Goal: Find specific page/section

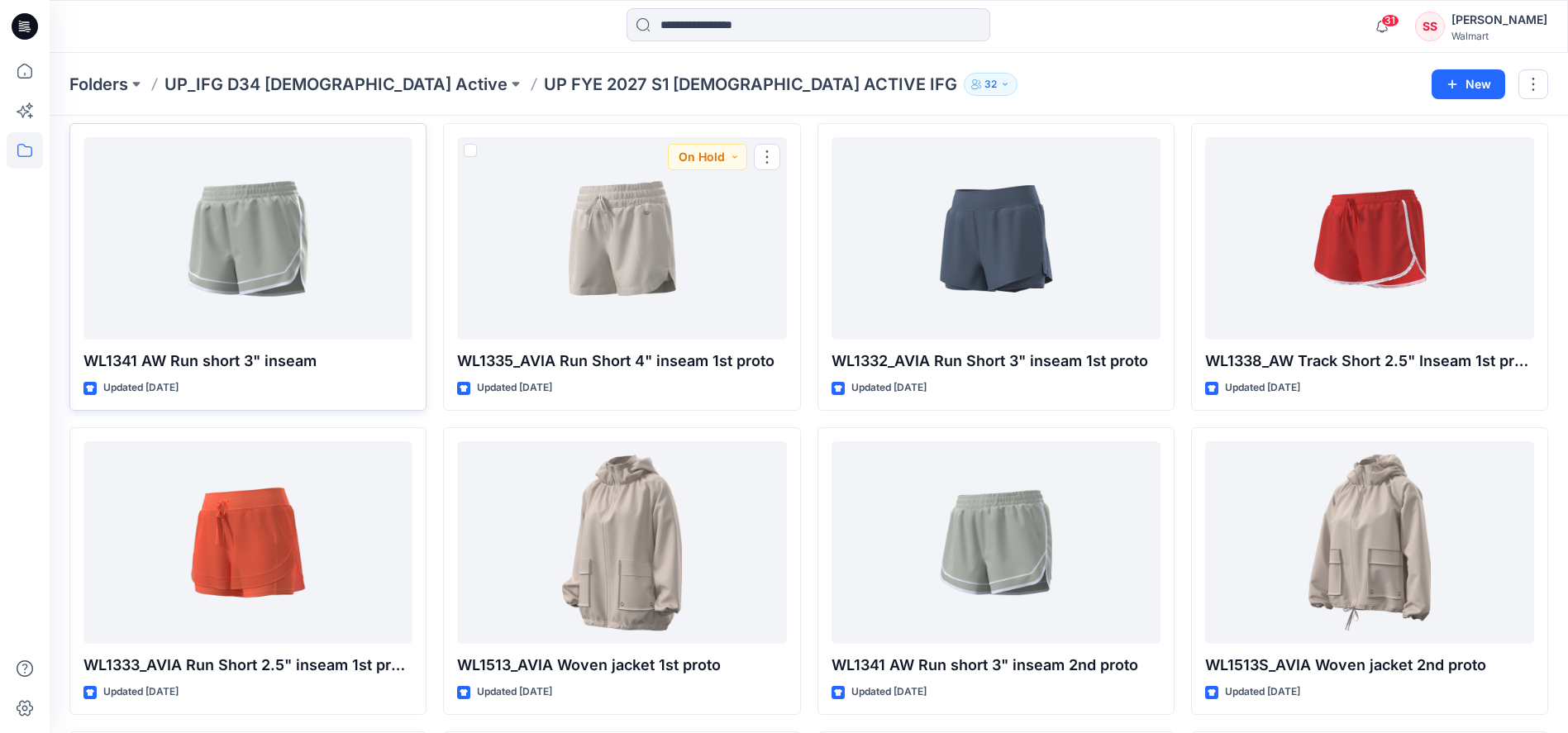
scroll to position [670, 0]
click at [24, 75] on icon at bounding box center [25, 71] width 37 height 37
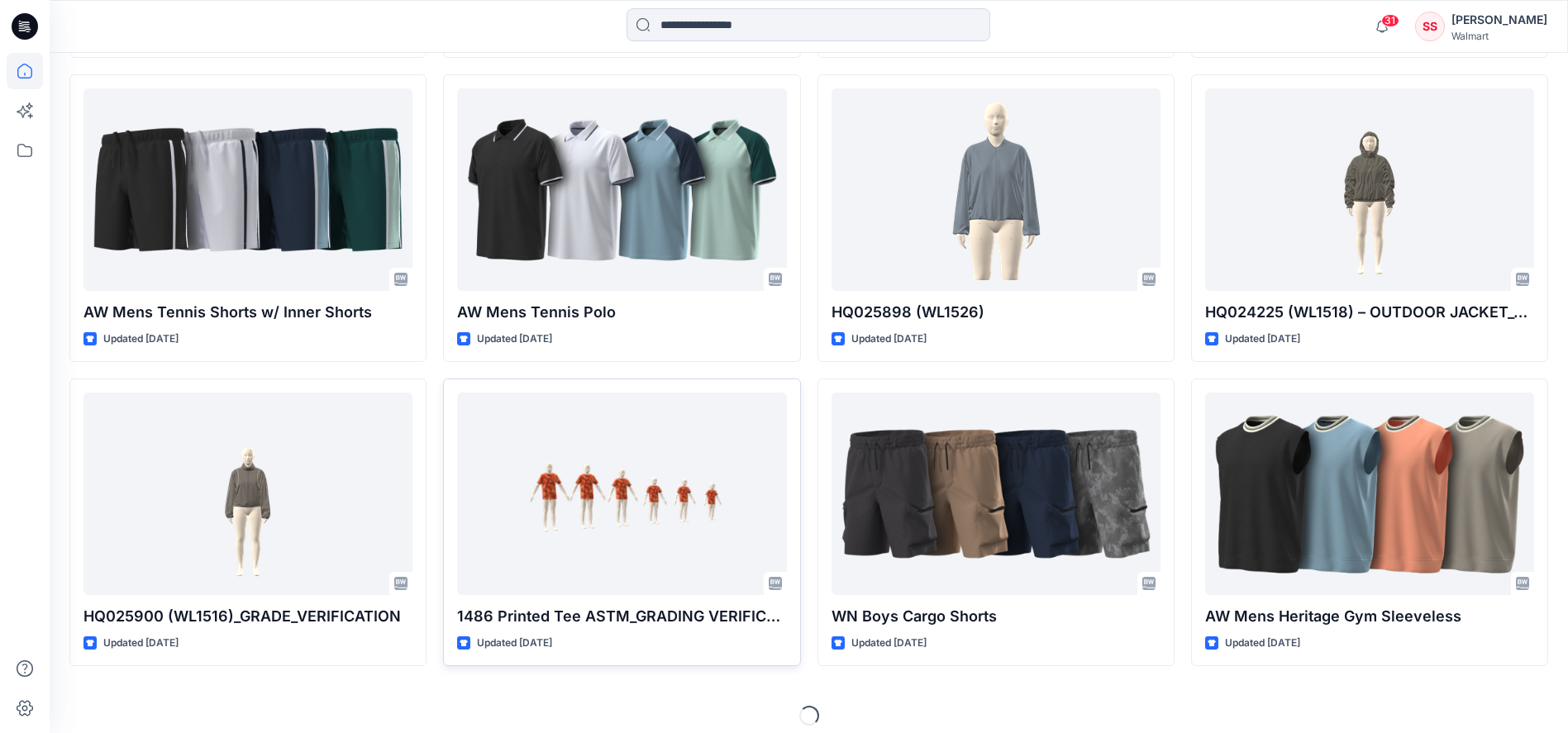
scroll to position [1724, 0]
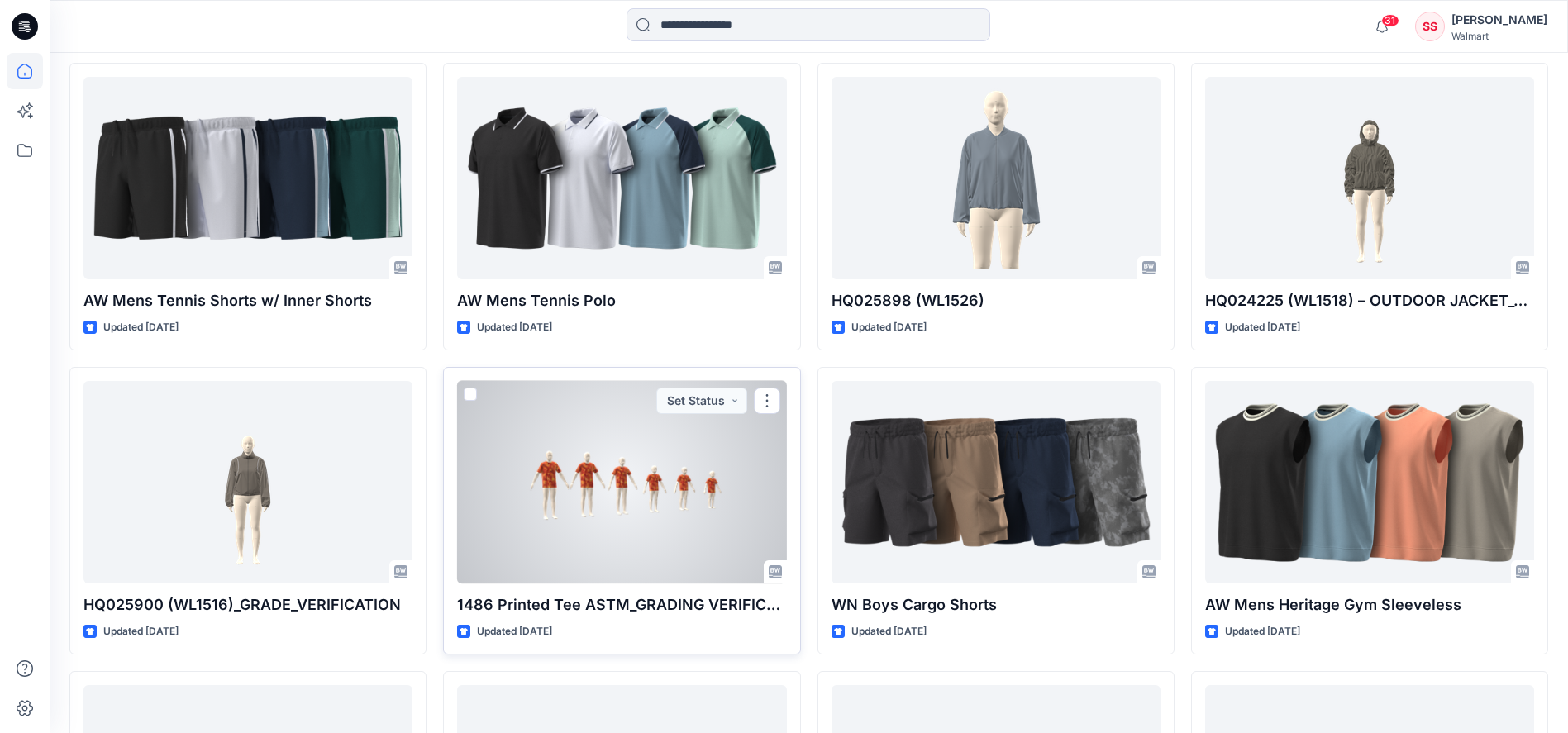
click at [603, 490] on div at bounding box center [621, 482] width 329 height 203
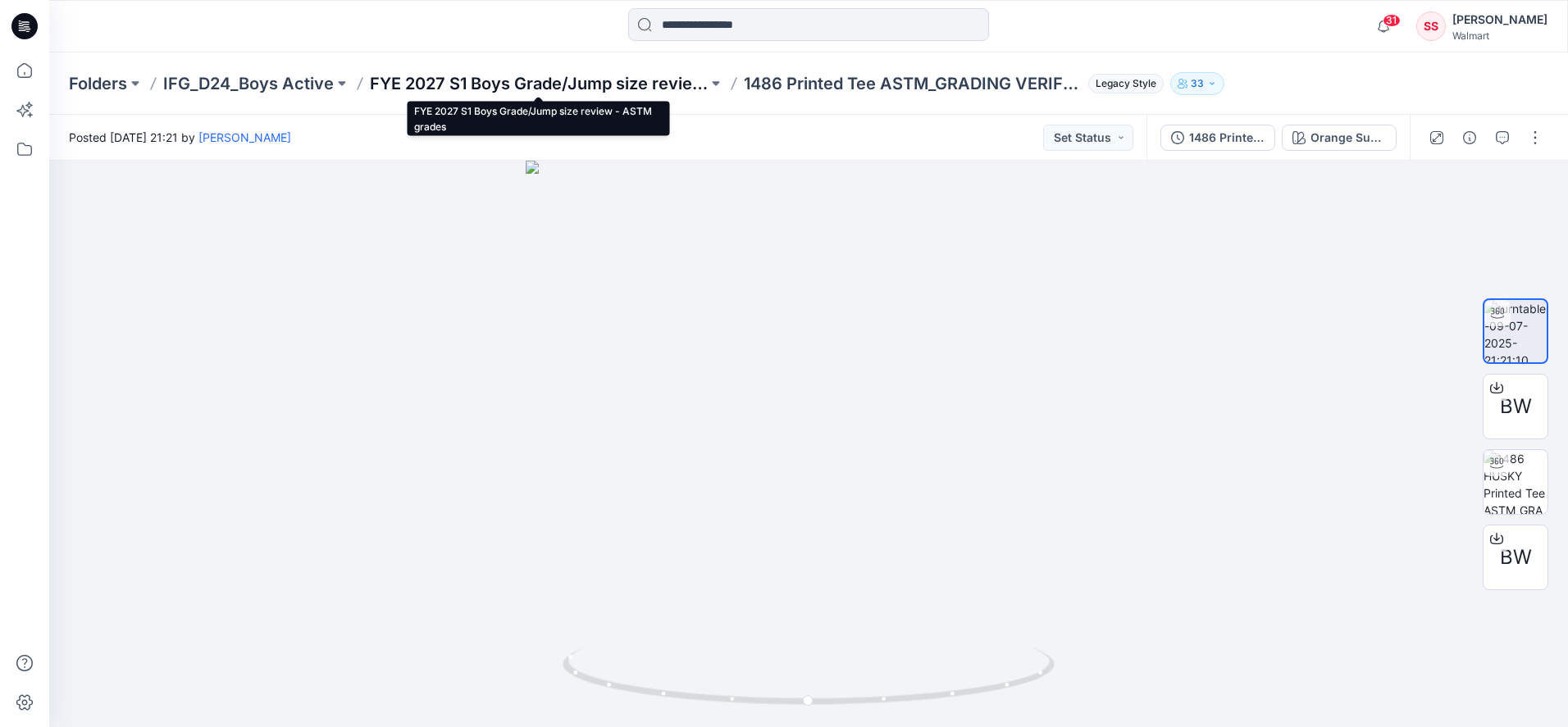
click at [535, 88] on p "FYE 2027 S1 Boys Grade/Jump size review - ASTM grades" at bounding box center [538, 83] width 338 height 23
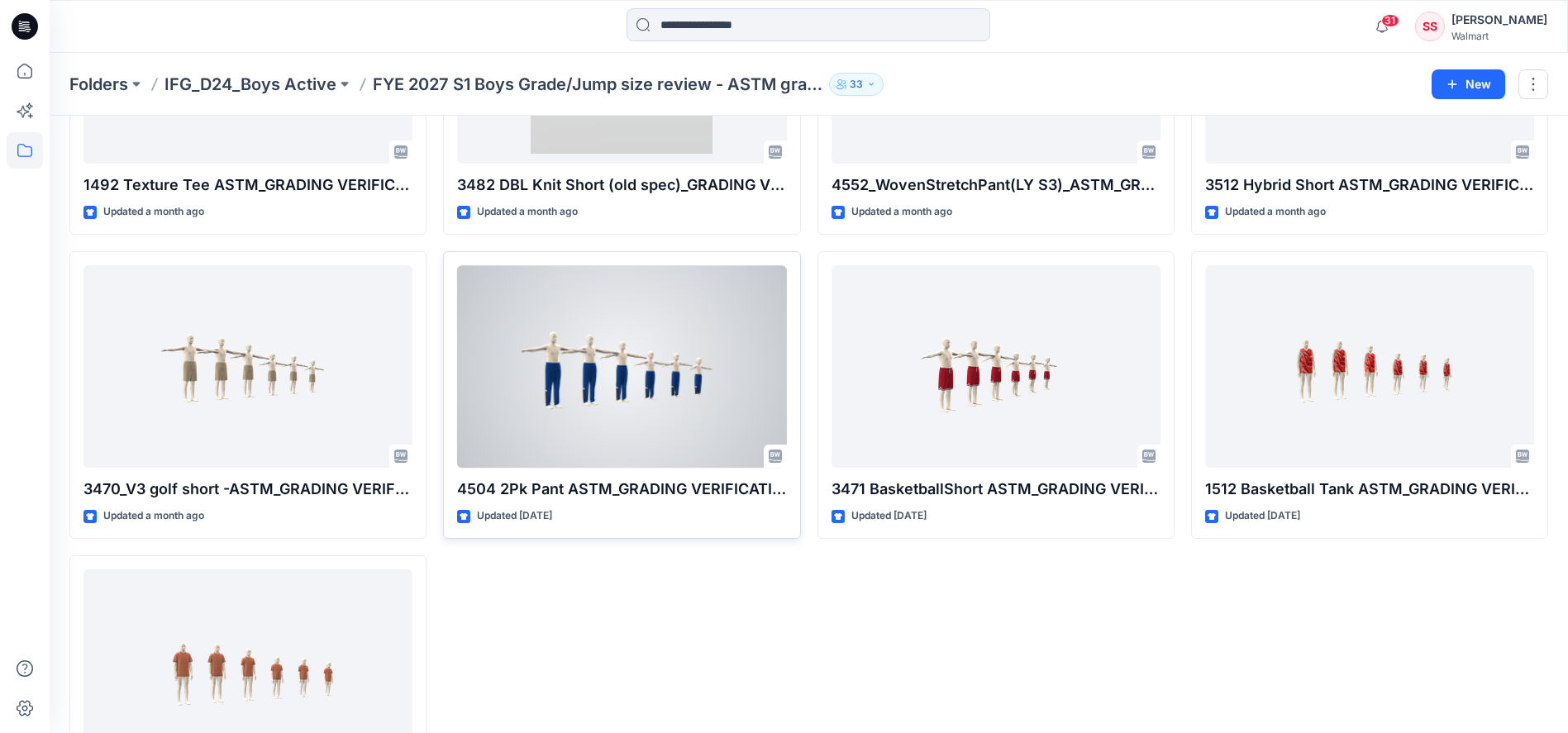
scroll to position [672, 0]
